Goal: Information Seeking & Learning: Learn about a topic

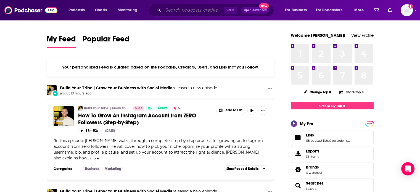
click at [198, 12] on input "Search podcasts, credits, & more..." at bounding box center [193, 10] width 61 height 9
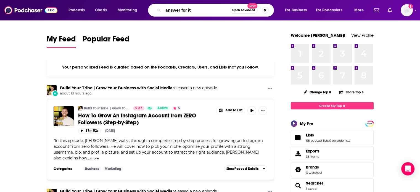
type input "answer for it"
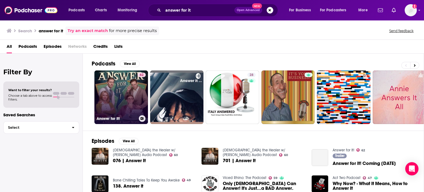
click at [128, 88] on link "62 Answer for It!" at bounding box center [121, 97] width 54 height 54
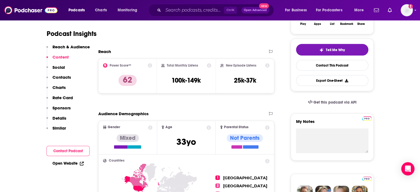
scroll to position [110, 0]
click at [192, 9] on input "Search podcasts, credits, & more..." at bounding box center [193, 10] width 61 height 9
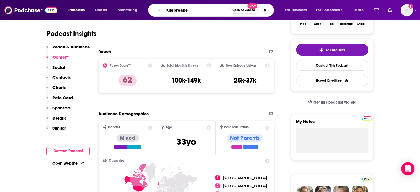
type input "rulebreaker"
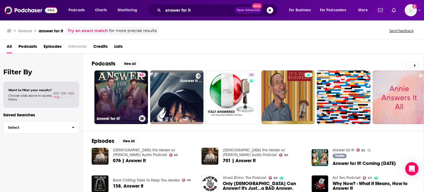
click at [122, 80] on link "62 Answer for It!" at bounding box center [121, 97] width 54 height 54
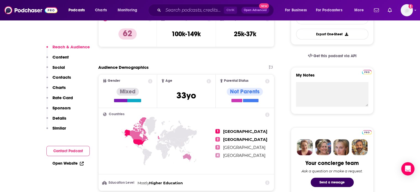
scroll to position [146, 0]
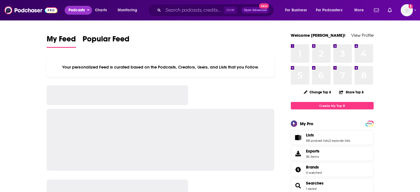
click at [76, 10] on span "Podcasts" at bounding box center [76, 10] width 16 height 8
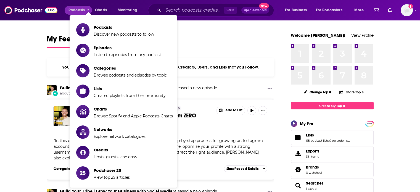
click at [79, 22] on li "Podcasts Discover new podcasts to follow" at bounding box center [124, 30] width 108 height 18
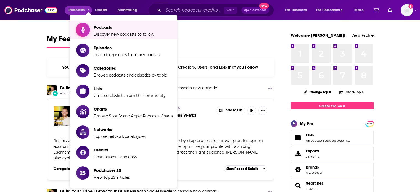
click at [81, 27] on icon "Show item sub-menu" at bounding box center [83, 29] width 7 height 7
